Goal: Check status

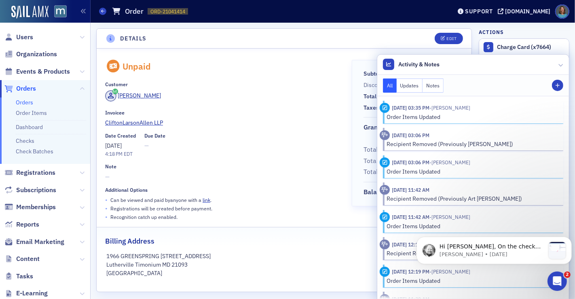
scroll to position [305, 0]
click at [483, 247] on p "Hi Margaret, On the check you can remove the batch and then update the numbers …" at bounding box center [491, 246] width 105 height 8
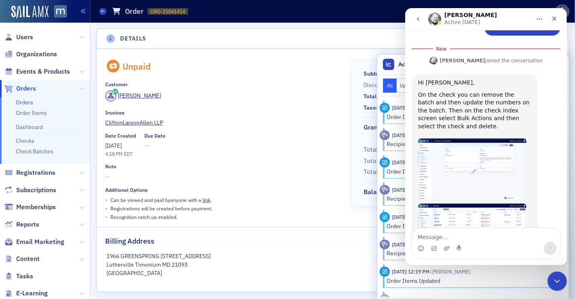
scroll to position [192, 0]
click at [289, 141] on div "Date Created 7/1/2025 4:18 PM EDT Due Date —" at bounding box center [222, 145] width 235 height 25
click at [557, 18] on div "Close" at bounding box center [553, 18] width 15 height 15
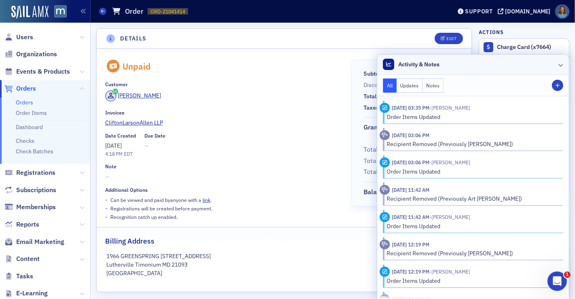
click at [558, 65] on icon at bounding box center [560, 64] width 5 height 5
